Goal: Entertainment & Leisure: Consume media (video, audio)

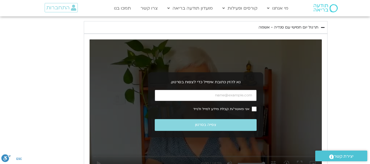
scroll to position [684, 0]
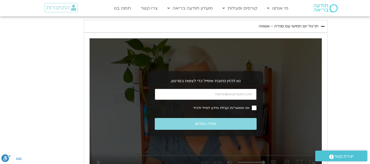
click at [195, 89] on input "כתובת אימייל" at bounding box center [206, 94] width 102 height 11
type input "[EMAIL_ADDRESS][DOMAIN_NAME]"
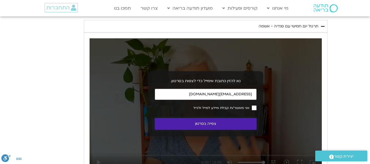
click at [253, 118] on button "צפייה בסרטון" at bounding box center [206, 124] width 102 height 12
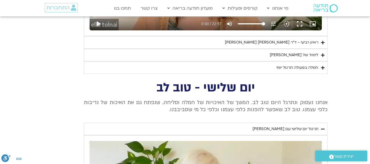
scroll to position [1231, 0]
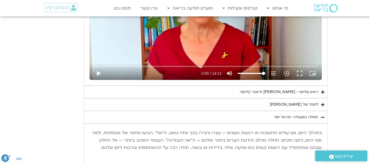
click at [300, 114] on div "חמלה בפעולה- תרגול יומי" at bounding box center [296, 117] width 44 height 7
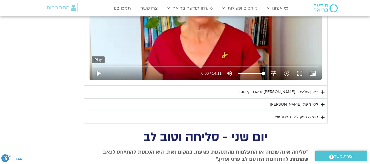
click at [100, 67] on button "play_arrow" at bounding box center [98, 73] width 13 height 13
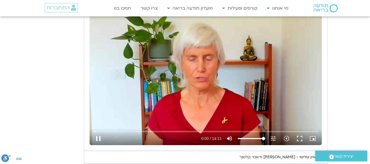
scroll to position [1149, 0]
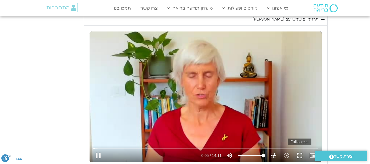
click at [297, 149] on button "fullscreen" at bounding box center [299, 155] width 13 height 13
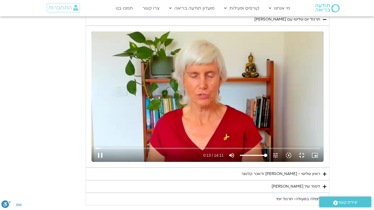
type input "14.079481"
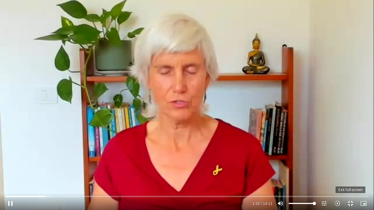
click at [354, 164] on button "fullscreen_exit" at bounding box center [350, 203] width 13 height 13
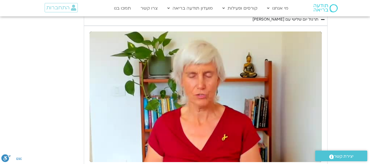
drag, startPoint x: 173, startPoint y: 6, endPoint x: 40, endPoint y: 118, distance: 174.4
click at [40, 118] on section "יום שלישי - טוב לב אנחנו נעסוק ונתרגל היום טוב לב. המשך של האיכויות של חמלה וסל…" at bounding box center [185, 89] width 370 height 233
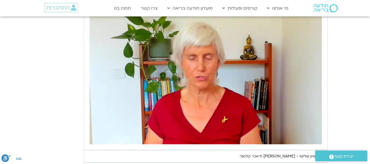
scroll to position [1177, 0]
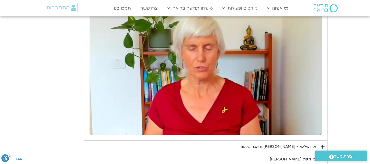
click at [314, 156] on div "לימוד של [PERSON_NAME]" at bounding box center [294, 159] width 48 height 7
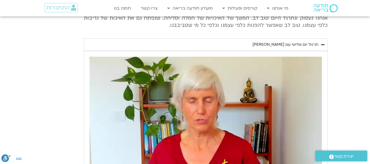
scroll to position [1122, 0]
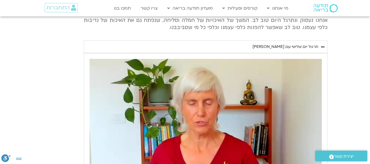
drag, startPoint x: 220, startPoint y: 91, endPoint x: 344, endPoint y: 102, distance: 124.7
click at [344, 102] on section "יום שלישי - טוב לב אנחנו נעסוק ונתרגל היום טוב לב. המשך של האיכויות של חמלה וסל…" at bounding box center [185, 116] width 370 height 233
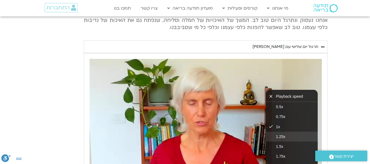
click at [287, 132] on button "1.25x" at bounding box center [291, 137] width 52 height 10
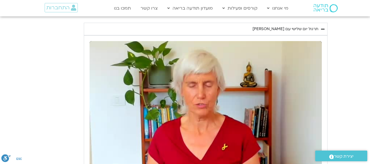
scroll to position [1149, 0]
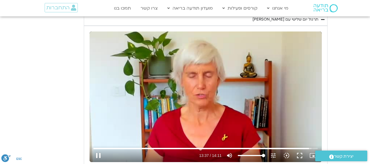
click at [209, 68] on div "Skip Ad 14:03 pause 13:37 / 14:11 volume_up Mute tune Resolution Auto 240p slow…" at bounding box center [205, 96] width 232 height 131
click at [209, 68] on div "Skip Ad 14:03 play_arrow 13:38 / 14:11 volume_up Mute tune Resolution Auto 240p…" at bounding box center [205, 96] width 232 height 131
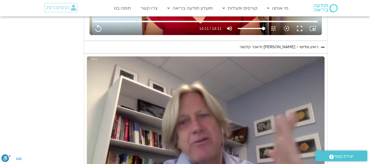
scroll to position [1286, 0]
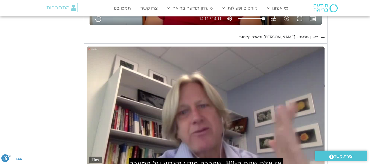
type input "851.4"
type input "0.003114"
type input "851.4"
type input "0.072846"
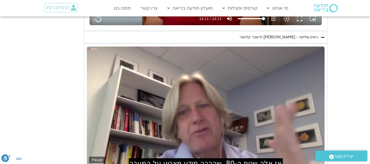
type input "851.4"
type input "0.198988"
type input "851.4"
type input "0.325191"
type input "851.4"
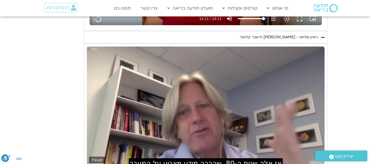
type input "0.452591"
type input "851.4"
type input "0.581181"
type input "851.4"
type input "0.710124"
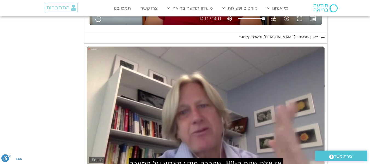
type input "851.4"
type input "0.837664"
type input "851.4"
type input "0.968102"
type input "851.4"
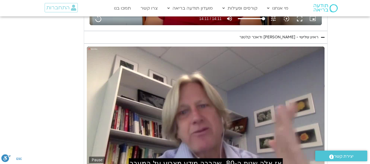
type input "1.101038"
type input "851.4"
type input "1.232412"
type input "851.4"
type input "1.36593"
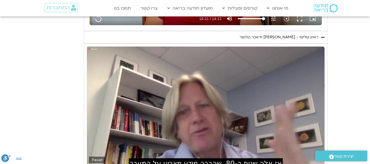
type input "851.4"
type input "1.499229"
type input "851.4"
type input "1.626501"
type input "851.4"
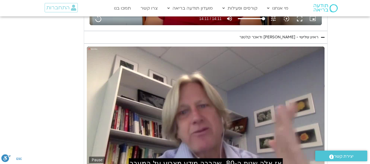
type input "1.755773"
type input "851.4"
type input "1.883549"
type input "851.4"
type input "2.009994"
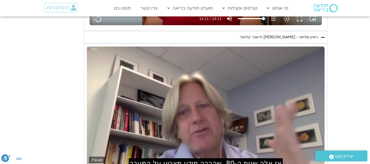
type input "851.4"
type input "2.135565"
type input "851.4"
type input "2.266397"
type input "851.4"
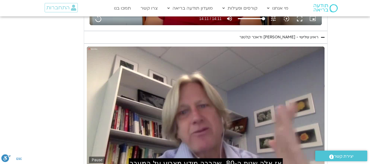
type input "2.394939"
type input "851.4"
type input "2.526955"
type input "851.4"
type input "2.655382"
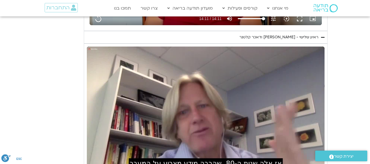
type input "851.4"
type input "3.394999"
type input "851.4"
type input "3.545797"
type input "851.4"
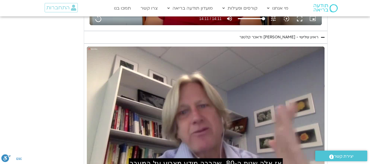
type input "3.677845"
type input "851.4"
type input "3.811506"
type input "851.4"
type input "3.945788"
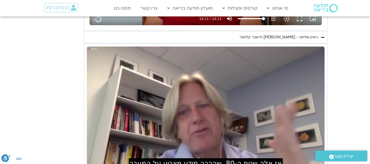
type input "851.4"
type input "4.078278"
type input "851.4"
type input "4.197753"
type input "851.4"
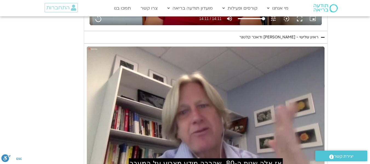
type input "4.345208"
type input "851.4"
type input "4.462936"
type input "851.4"
type input "4.578142"
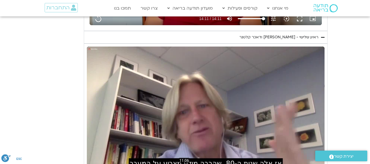
type input "851.4"
type input "4.61866"
type input "851.4"
type input "4.827983"
type input "851.4"
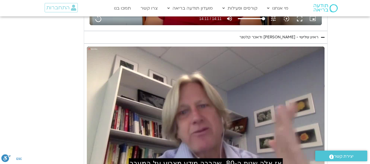
type input "4.880519"
type input "851.4"
type input "5.010007"
type input "851.4"
type input "5.136268"
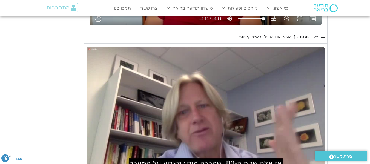
type input "851.4"
type input "5.266503"
type input "851.4"
type input "5.397294"
type input "851.4"
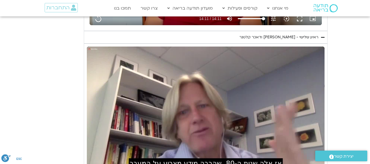
type input "5.527255"
type input "851.4"
type input "5.655599"
type input "851.4"
type input "5.782395"
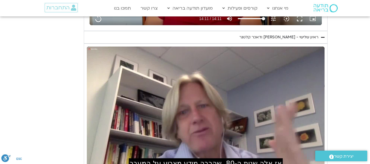
type input "851.4"
type input "5.97899"
type input "851.4"
type input "6.078075"
type input "851.4"
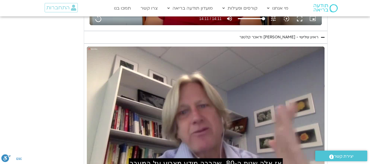
type input "6.182026"
type input "851.4"
type input "6.312712"
type input "851.4"
type input "6.462863"
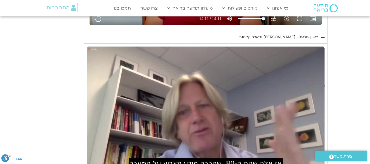
type input "851.4"
type input "6.565426"
type input "851.4"
type input "6.702455"
type input "851.4"
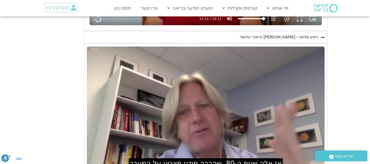
type input "6.944787"
type input "851.4"
type input "7.079208"
type input "851.4"
type input "7.194904"
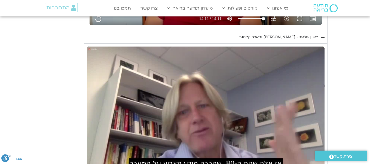
type input "851.4"
type input "7.328654"
type input "851.4"
type input "7.462745"
type input "851.4"
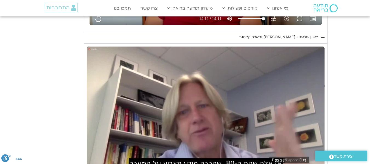
type input "7.595826"
type input "851.4"
type input "7.646017"
type input "851.4"
type input "7.778547"
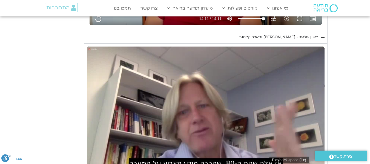
type input "851.4"
type input "7.890593"
type input "851.4"
type input "8.024953"
type input "851.4"
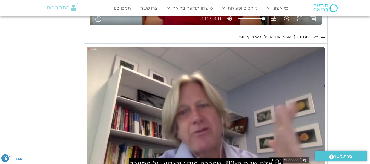
type input "8.155367"
type input "851.4"
type input "8.285128"
type input "851.4"
type input "8.41286"
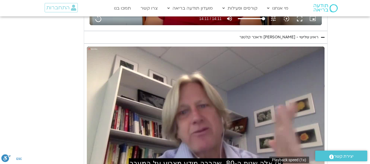
type input "851.4"
type input "8.543445"
type input "851.4"
type input "8.67942"
type input "851.4"
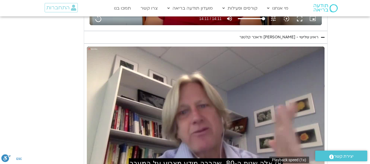
type input "8.812692"
type input "851.4"
type input "9.027457"
type input "851.4"
type input "9.112797"
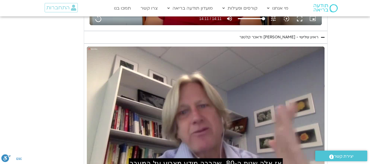
type input "851.4"
type input "9.213076"
type input "851.4"
type input "9.411254"
type input "851.4"
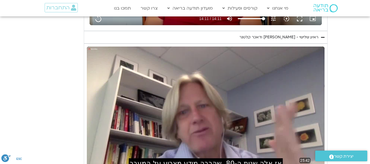
type input "9.463587"
type input "851.4"
type input "9.596263"
type input "851.4"
type input "9.810801"
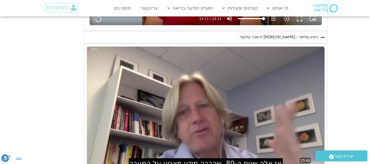
type input "851.4"
type input "9.944687"
type input "851.4"
type input "9.996624"
type input "851.4"
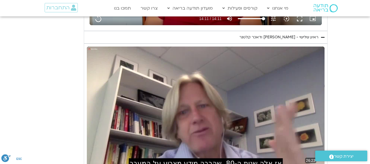
type input "10.161932"
type input "851.4"
type input "10.344403"
type input "851.4"
type input "10.411124"
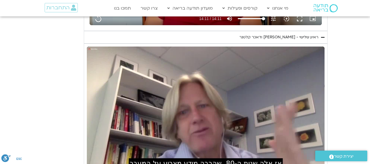
type input "851.4"
type input "10.497288"
type input "851.4"
type input "10.624951"
type input "851.4"
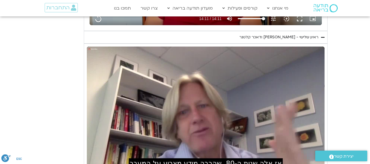
type input "10.752907"
type input "851.4"
type input "10.881583"
type input "851.4"
type input "11.006919"
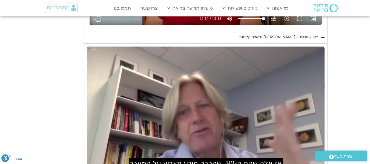
type input "851.4"
type input "11.136137"
type input "851.4"
type input "11.361503"
type input "851.4"
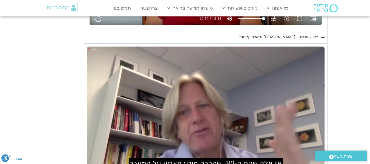
type input "11.400069"
type input "851.4"
type input "12.014373"
type input "851.4"
type input "12.118016"
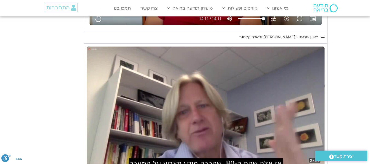
type input "851.4"
type input "12.202027"
type input "851.4"
type input "12.367886"
type input "851.4"
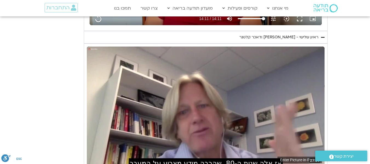
type input "12.402021"
type input "851.4"
type input "12.535106"
type input "851.4"
type input "12.751199"
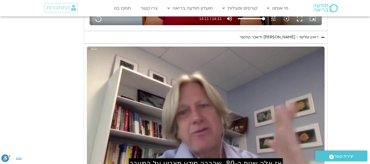
type input "851.4"
type input "12.884463"
type input "851.4"
type input "12.919362"
type input "851.4"
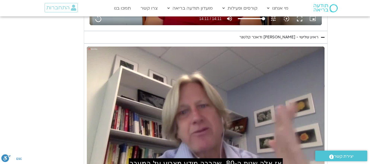
type input "33.950799"
type input "851.4"
type input "34.083317"
type input "851.4"
type input "34.183033"
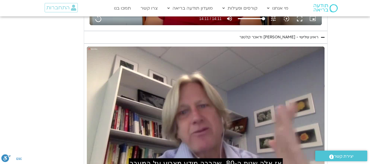
type input "851.4"
type input "34.235569"
type input "851.4"
click at [110, 164] on input "Seek" at bounding box center [206, 166] width 230 height 3
click at [120, 164] on input "Seek" at bounding box center [206, 166] width 230 height 3
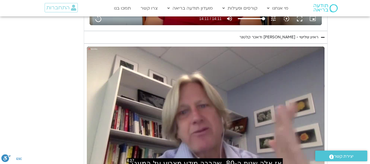
click at [131, 164] on input "Seek" at bounding box center [206, 166] width 230 height 3
click at [152, 164] on input "Seek" at bounding box center [206, 166] width 230 height 3
drag, startPoint x: 299, startPoint y: 86, endPoint x: 357, endPoint y: 114, distance: 63.9
click at [357, 114] on section "יום שלישי - טוב לב אנחנו נעסוק ונתרגל היום טוב לב. המשך של האיכויות של חמלה וסל…" at bounding box center [185, 22] width 370 height 372
click at [104, 79] on div "Skip Ad 26:29 pause 11:10 / 27:20 volume_up Mute tune Resolution Auto 720p slow…" at bounding box center [206, 114] width 238 height 134
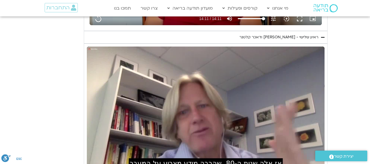
click at [106, 86] on div "Skip Ad 26:29 play_arrow 11:10 / 27:20 volume_up Mute tune Resolution Auto 720p…" at bounding box center [206, 114] width 238 height 134
click at [224, 103] on div "Skip Ad 15:26 pause 16:59 / 27:20 volume_up Mute tune Resolution Auto 720p slow…" at bounding box center [206, 114] width 238 height 134
click at [225, 164] on input "Seek" at bounding box center [206, 166] width 230 height 3
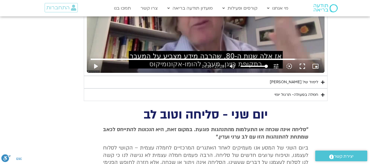
scroll to position [1341, 0]
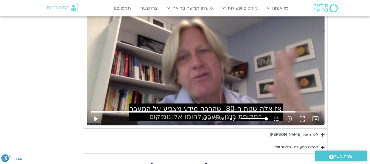
click at [323, 133] on icon "Accordion. Open links with Enter or Space, close with Escape, and navigate with…" at bounding box center [323, 135] width 4 height 4
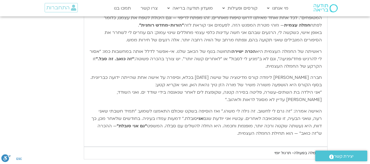
scroll to position [1505, 0]
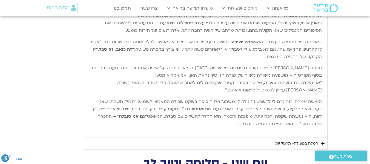
click at [296, 98] on p "האישה אמרה: “זה גרם לי לחשוב. זה גילה לי משהו.” ואז הוסיפה בשקט שכולם התאמצו לש…" at bounding box center [205, 113] width 232 height 30
drag, startPoint x: 295, startPoint y: 68, endPoint x: 315, endPoint y: 69, distance: 19.7
click at [315, 98] on p "האישה אמרה: “זה גרם לי לחשוב. זה גילה לי משהו.” ואז הוסיפה בשקט שכולם התאמצו לש…" at bounding box center [205, 113] width 232 height 30
click at [314, 98] on p "האישה אמרה: “זה גרם לי לחשוב. זה גילה לי משהו.” ואז הוסיפה בשקט שכולם התאמצו לש…" at bounding box center [205, 113] width 232 height 30
click at [313, 98] on p "האישה אמרה: “זה גרם לי לחשוב. זה גילה לי משהו.” ואז הוסיפה בשקט שכולם התאמצו לש…" at bounding box center [205, 113] width 232 height 30
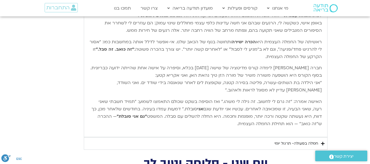
click at [311, 98] on p "האישה אמרה: “זה גרם לי לחשוב. זה גילה לי משהו.” ואז הוסיפה בשקט שכולם התאמצו לש…" at bounding box center [205, 113] width 232 height 30
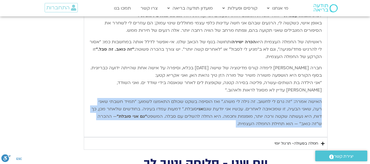
click at [311, 98] on p "האישה אמרה: “זה גרם לי לחשוב. זה גילה לי משהו.” ואז הוסיפה בשקט שכולם התאמצו לש…" at bounding box center [205, 113] width 232 height 30
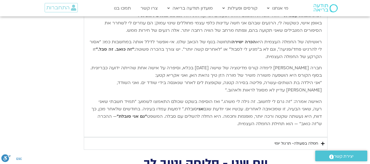
click at [323, 137] on summary "חמלה בפעולה- תרגול יומי" at bounding box center [206, 143] width 244 height 13
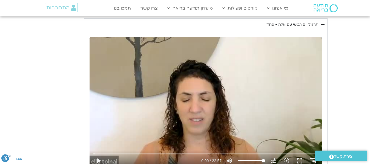
scroll to position [930, 0]
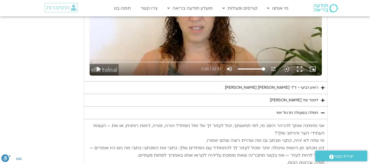
scroll to position [985, 0]
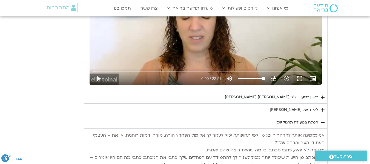
click at [316, 106] on div "לימוד של [PERSON_NAME]" at bounding box center [294, 109] width 48 height 7
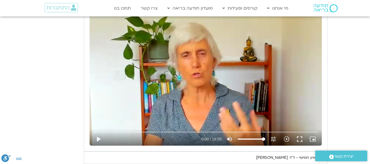
scroll to position [739, 0]
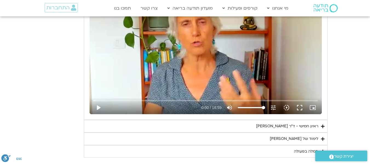
click at [310, 135] on div "לימוד של [PERSON_NAME]" at bounding box center [294, 138] width 48 height 7
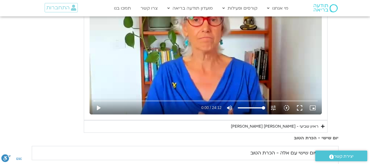
scroll to position [328, 0]
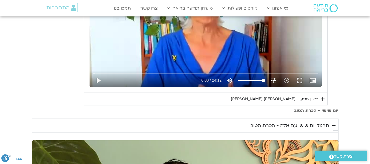
click at [352, 100] on section "יום שביעי - חיבור ונפרדות תרגול יום שביעי עם סנדיה - חיבור ונפרדות נא להזין כתו…" at bounding box center [185, 13] width 370 height 184
click at [324, 103] on summary "ראיון שביעי - [PERSON_NAME] [PERSON_NAME]" at bounding box center [206, 99] width 244 height 13
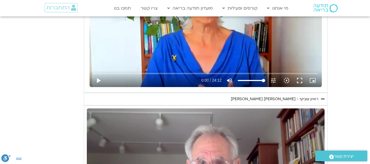
click at [321, 100] on icon "Accordion. Open links with Enter or Space, close with Escape, and navigate with…" at bounding box center [323, 99] width 4 height 4
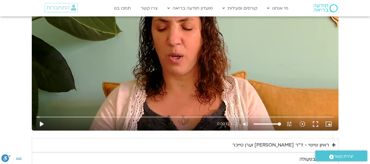
scroll to position [520, 0]
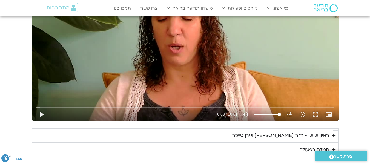
click at [320, 143] on summary "חמלה בפעולה" at bounding box center [185, 150] width 306 height 14
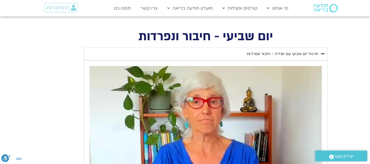
scroll to position [301, 0]
